Goal: Navigation & Orientation: Go to known website

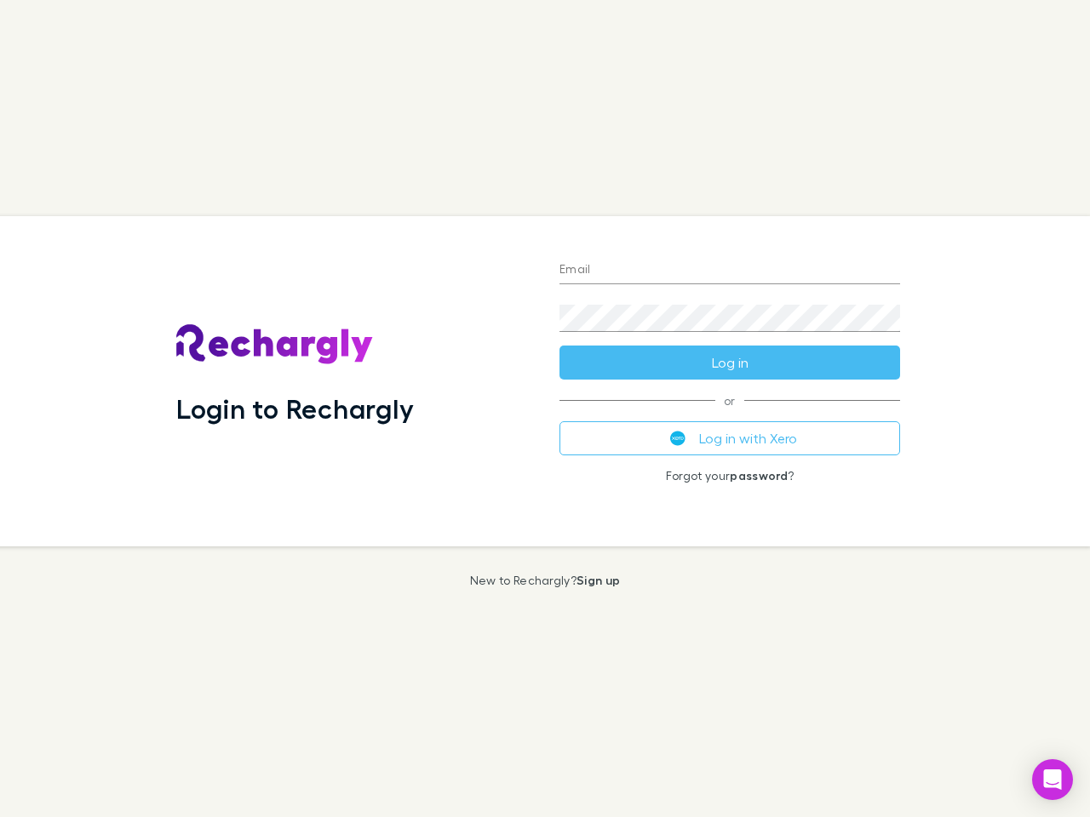
click at [545, 409] on div "Login to Rechargly" at bounding box center [354, 381] width 383 height 330
click at [730, 271] on input "Email" at bounding box center [729, 270] width 341 height 27
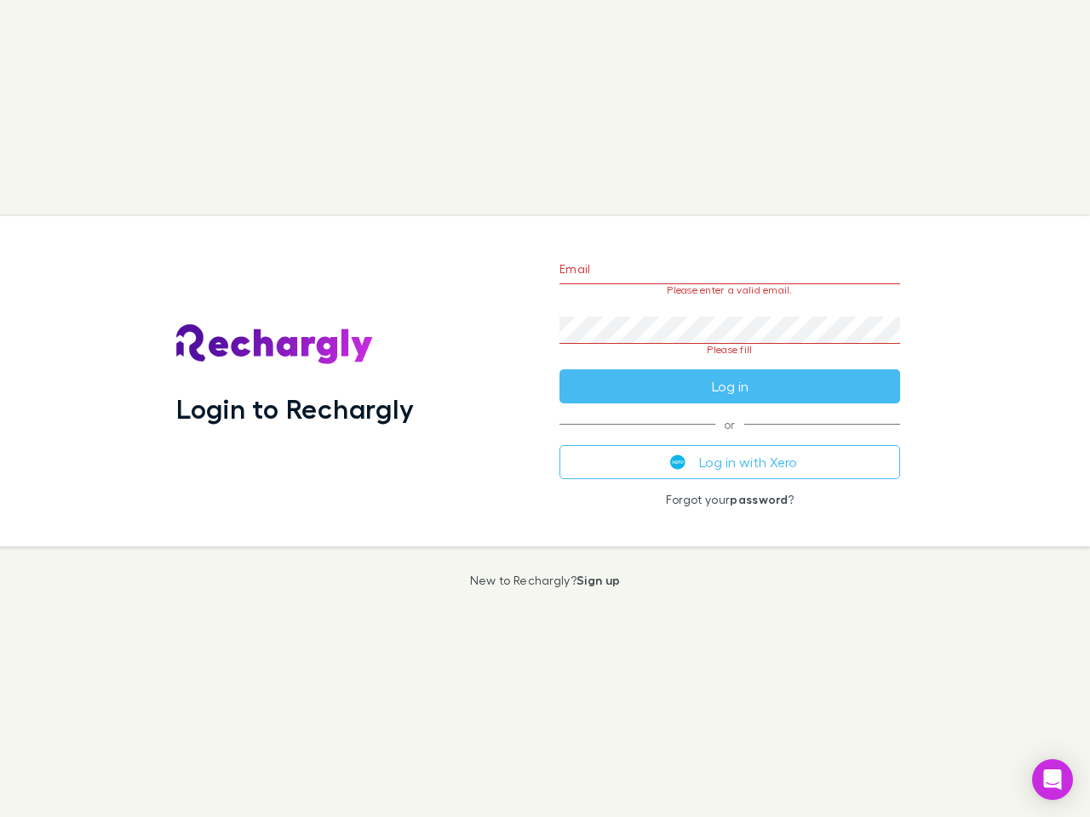
click at [730, 363] on form "Email Please enter a valid email. Password Please fill Log in" at bounding box center [729, 324] width 341 height 160
click at [730, 439] on div "Email Please enter a valid email. Password Please fill Log in or Log in with Xe…" at bounding box center [730, 381] width 368 height 330
click at [1052, 780] on icon "Open Intercom Messenger" at bounding box center [1053, 780] width 18 height 20
